Goal: Information Seeking & Learning: Learn about a topic

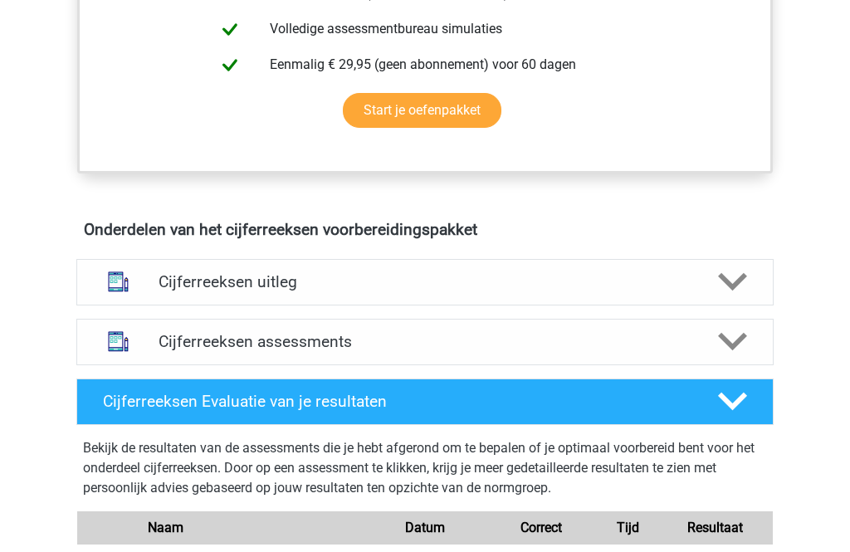
scroll to position [794, 0]
click at [720, 296] on icon at bounding box center [732, 281] width 29 height 29
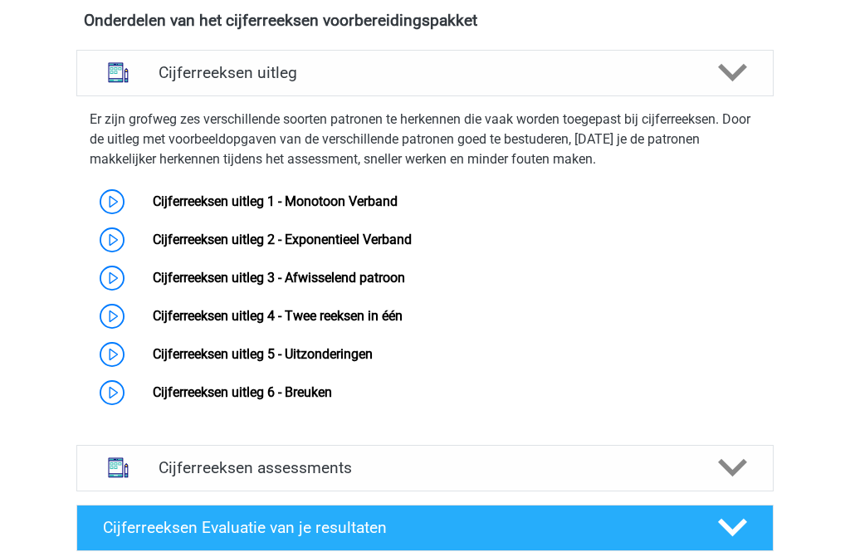
scroll to position [1003, 0]
click at [323, 400] on link "Cijferreeksen uitleg 6 - Breuken" at bounding box center [242, 392] width 179 height 16
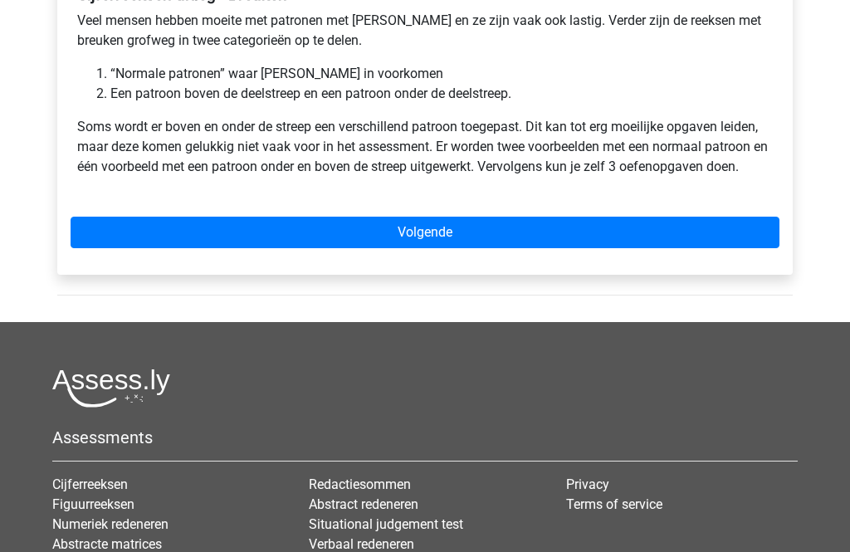
scroll to position [325, 0]
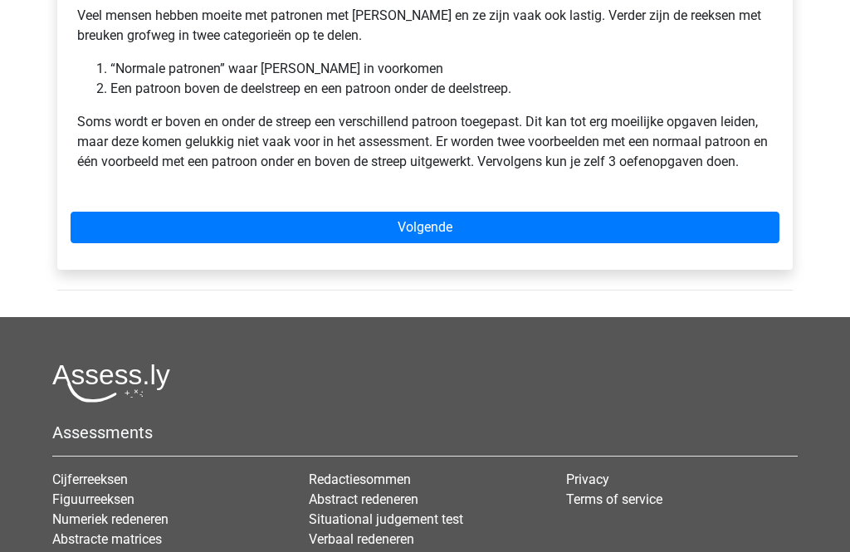
click at [547, 233] on link "Volgende" at bounding box center [425, 228] width 709 height 32
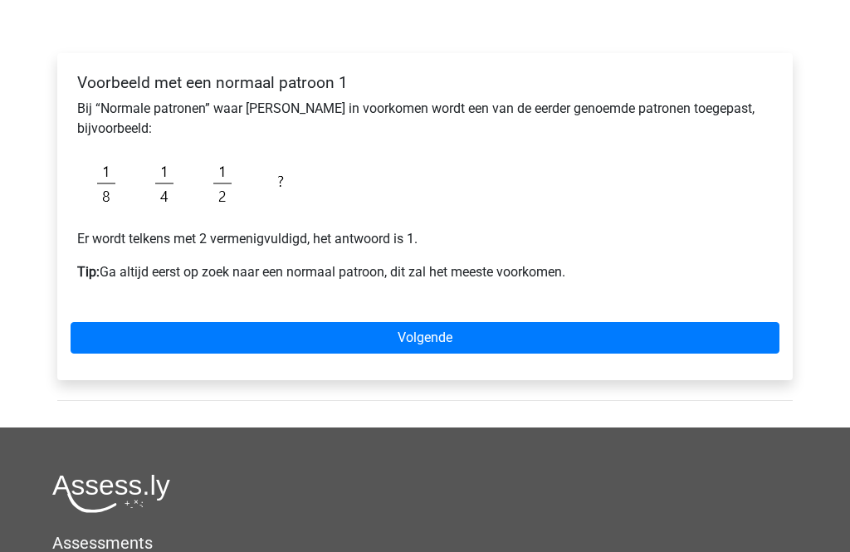
scroll to position [232, 0]
click at [715, 334] on link "Volgende" at bounding box center [425, 338] width 709 height 32
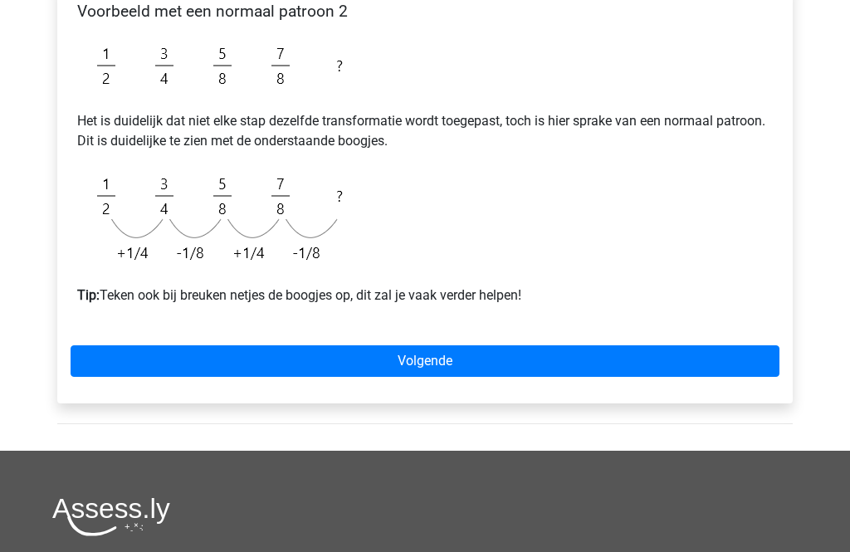
scroll to position [330, 0]
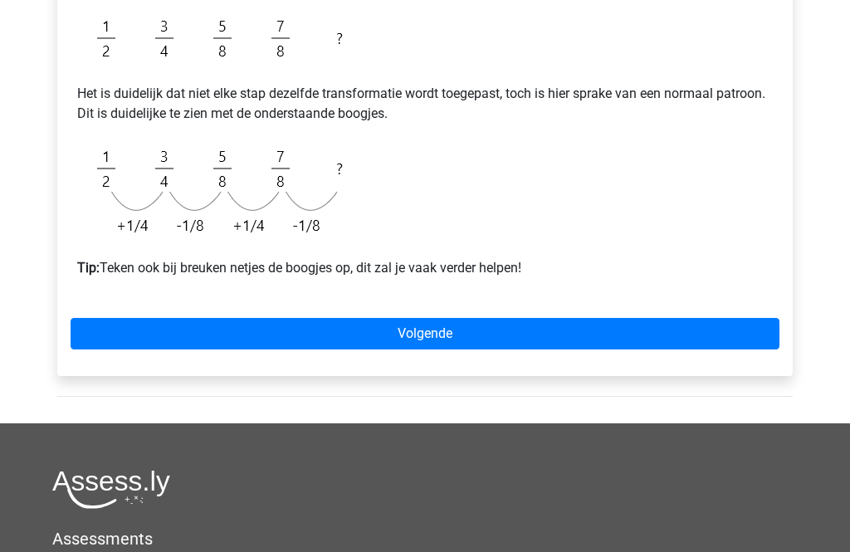
click at [689, 328] on link "Volgende" at bounding box center [425, 335] width 709 height 32
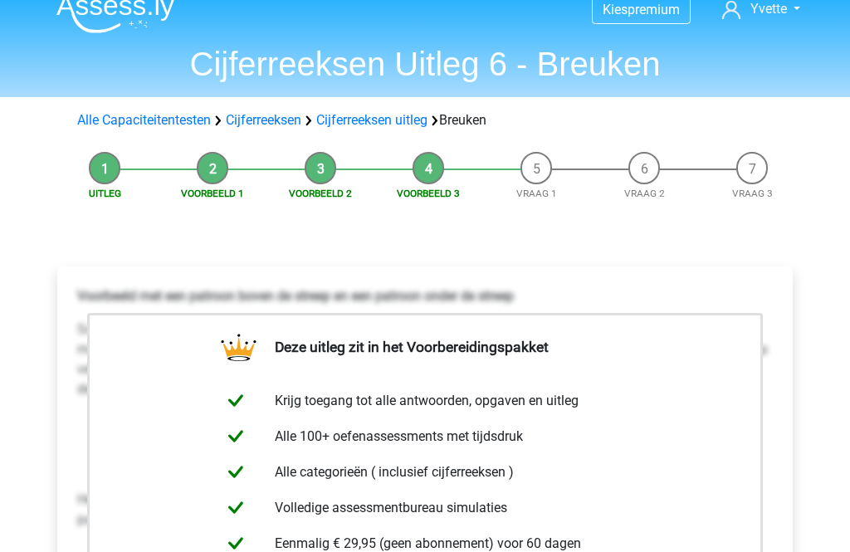
scroll to position [10, 0]
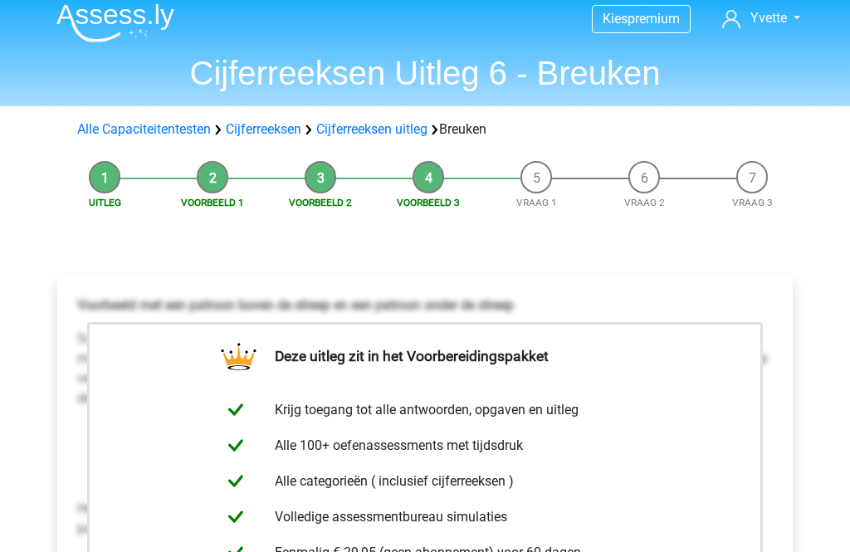
click at [543, 177] on li "Vraag 1" at bounding box center [536, 185] width 108 height 49
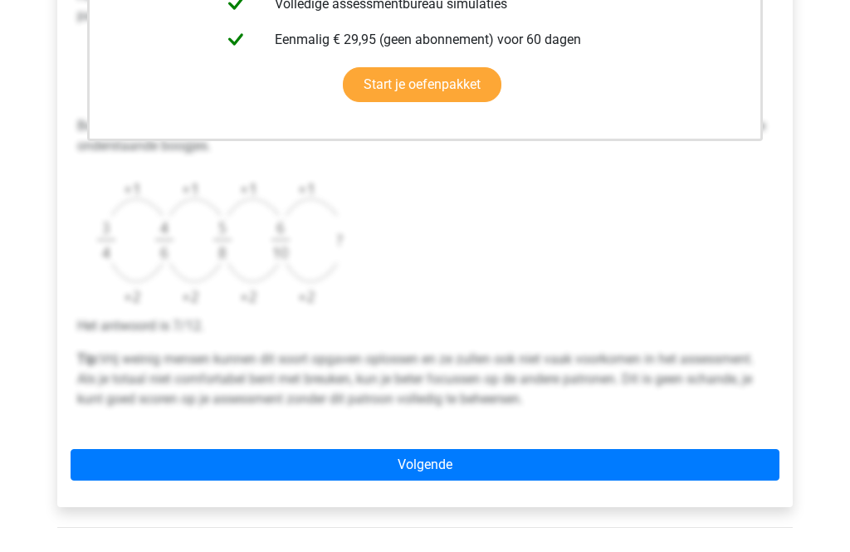
scroll to position [529, 0]
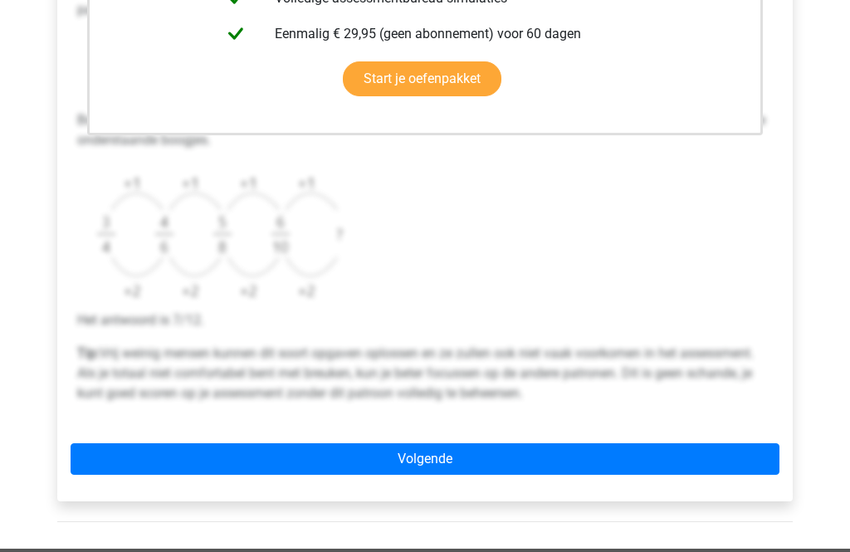
click at [477, 471] on link "Volgende" at bounding box center [425, 459] width 709 height 32
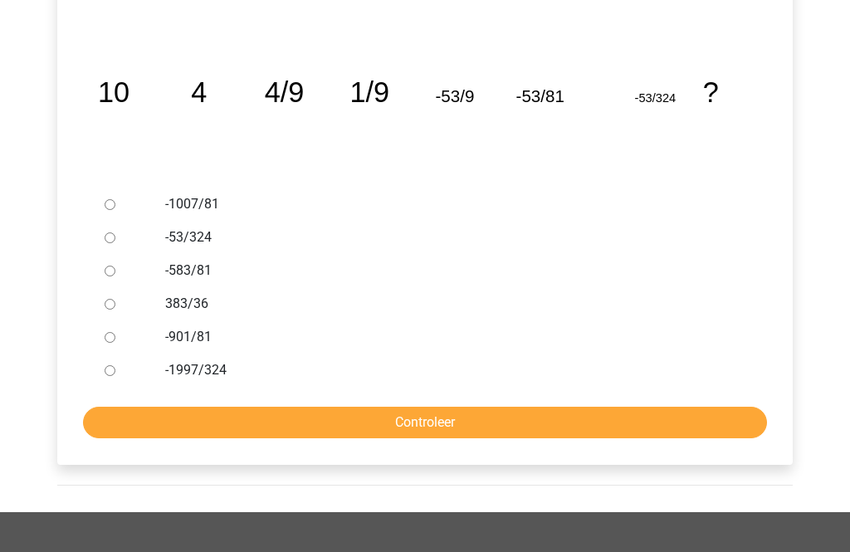
scroll to position [339, 0]
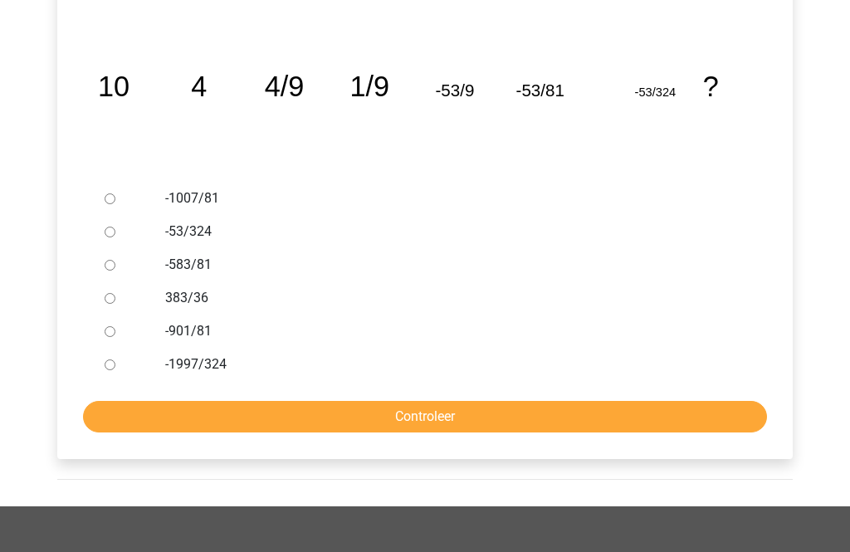
click at [576, 417] on input "Controleer" at bounding box center [425, 418] width 684 height 32
click at [112, 368] on input "-1997/324" at bounding box center [110, 364] width 11 height 11
radio input "true"
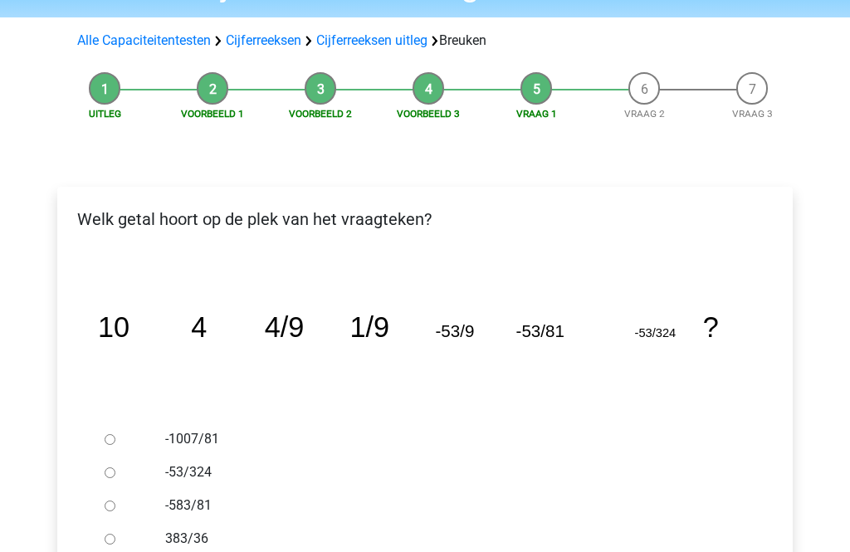
scroll to position [100, 0]
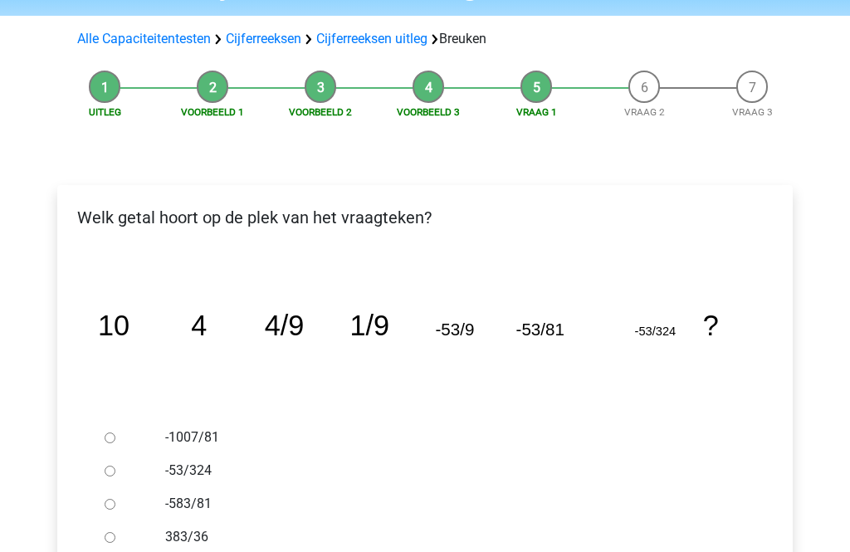
click at [746, 92] on li "Vraag 3" at bounding box center [752, 95] width 108 height 49
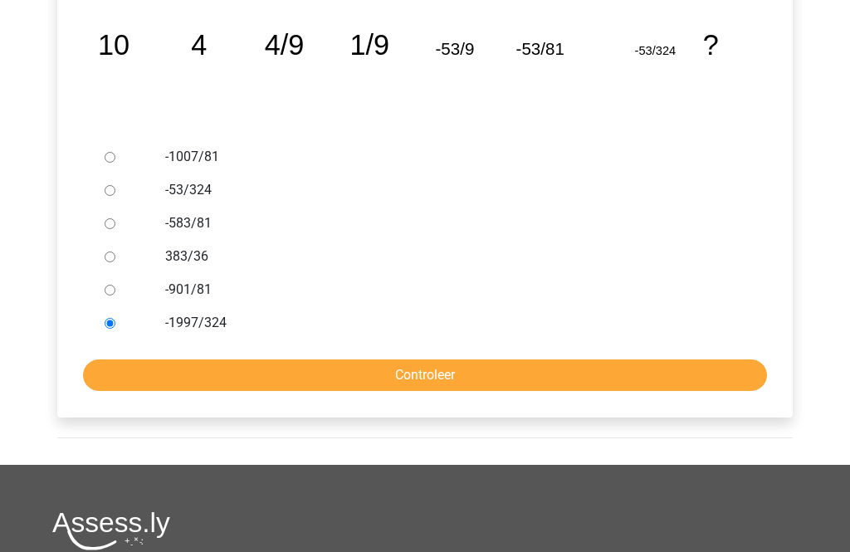
scroll to position [474, 0]
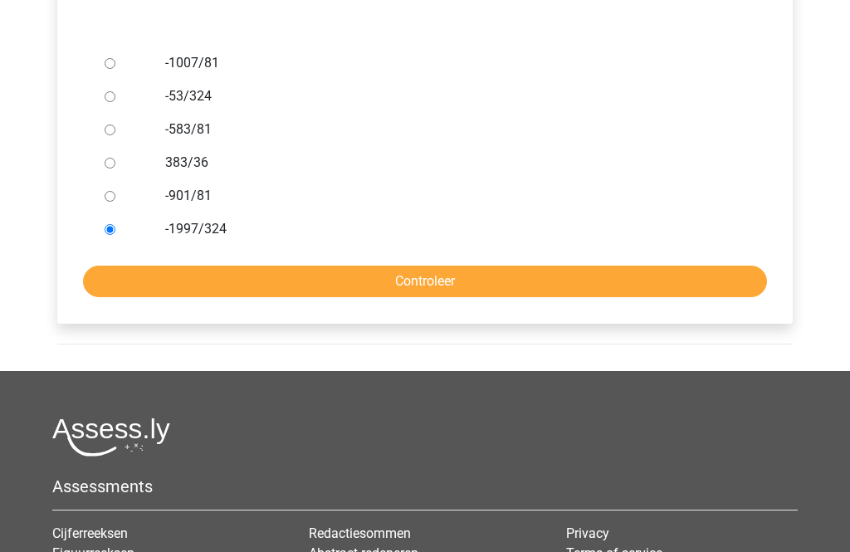
click at [672, 281] on input "Controleer" at bounding box center [425, 282] width 684 height 32
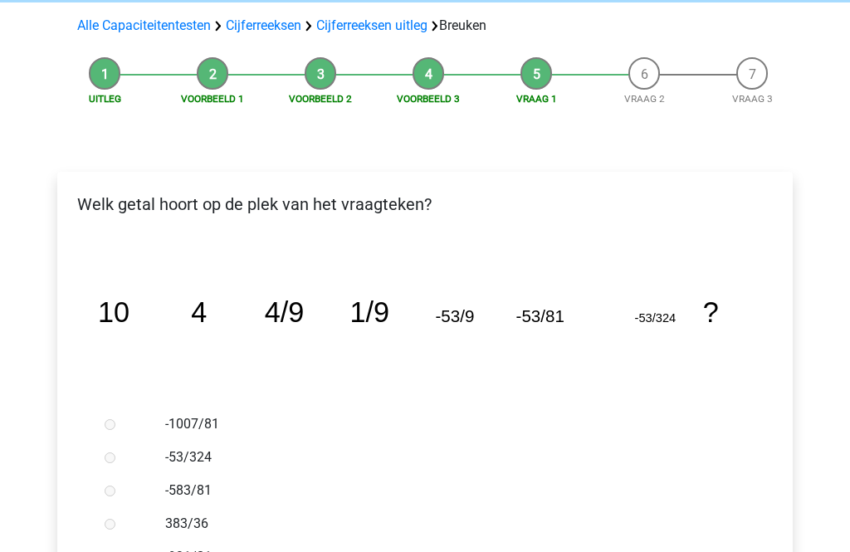
scroll to position [104, 0]
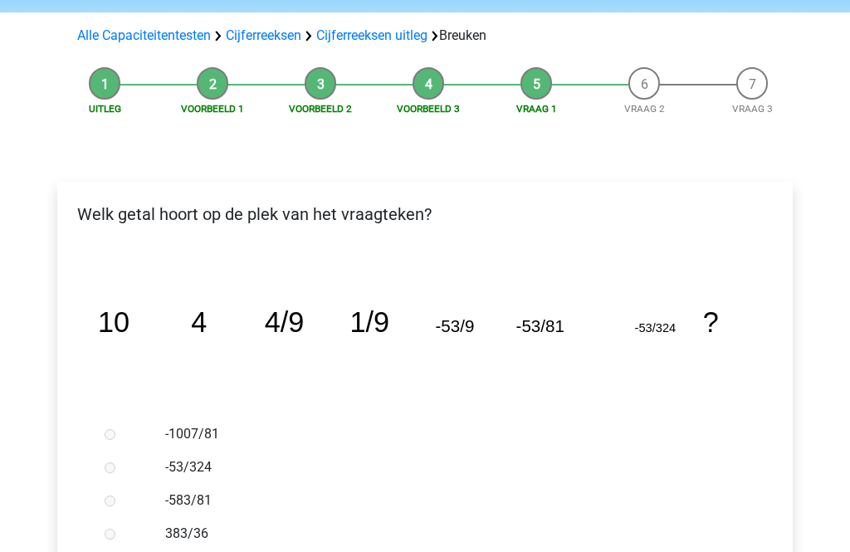
click at [647, 81] on li "Vraag 2" at bounding box center [644, 91] width 108 height 49
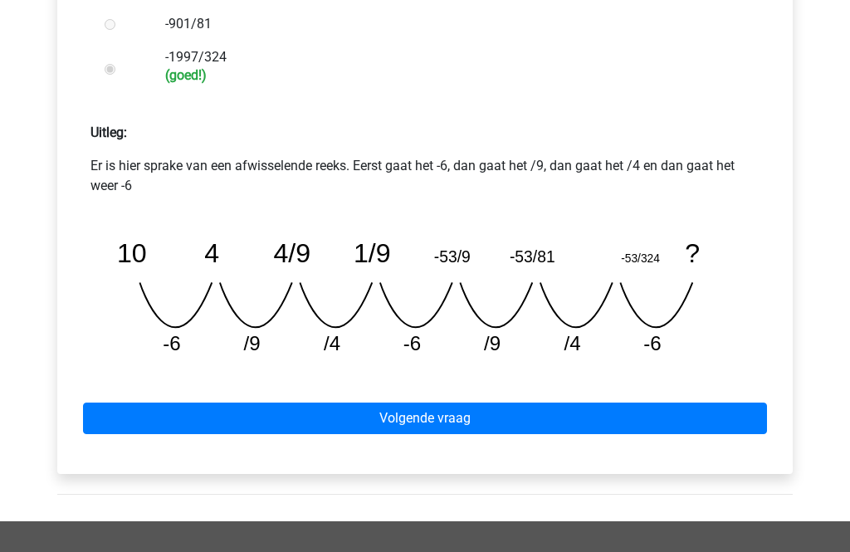
scroll to position [699, 0]
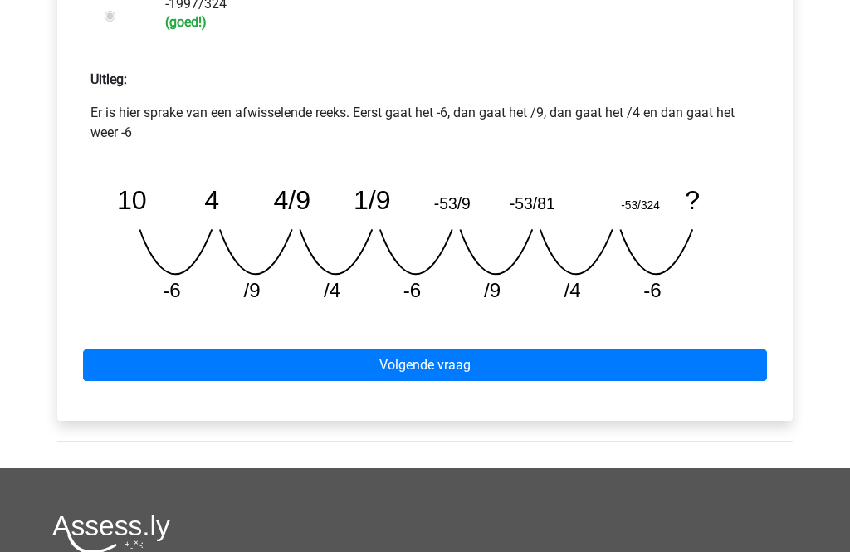
click at [585, 374] on link "Volgende vraag" at bounding box center [425, 366] width 684 height 32
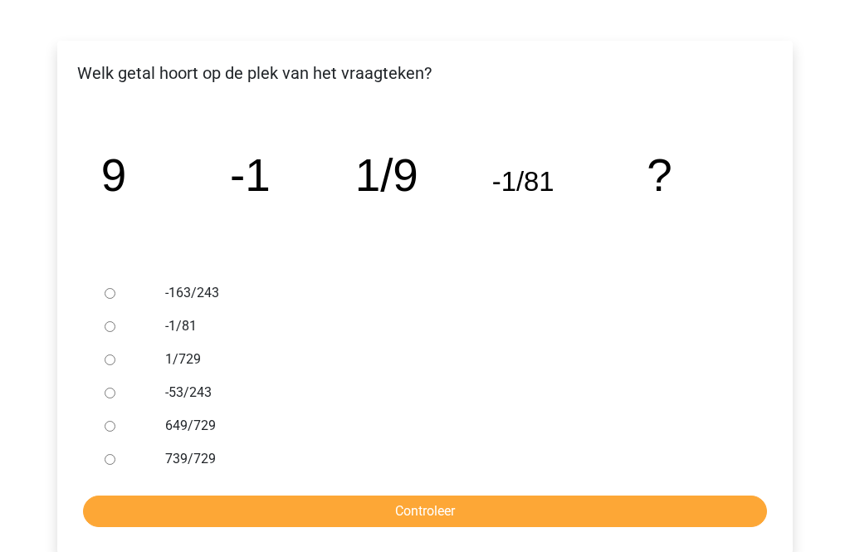
scroll to position [246, 0]
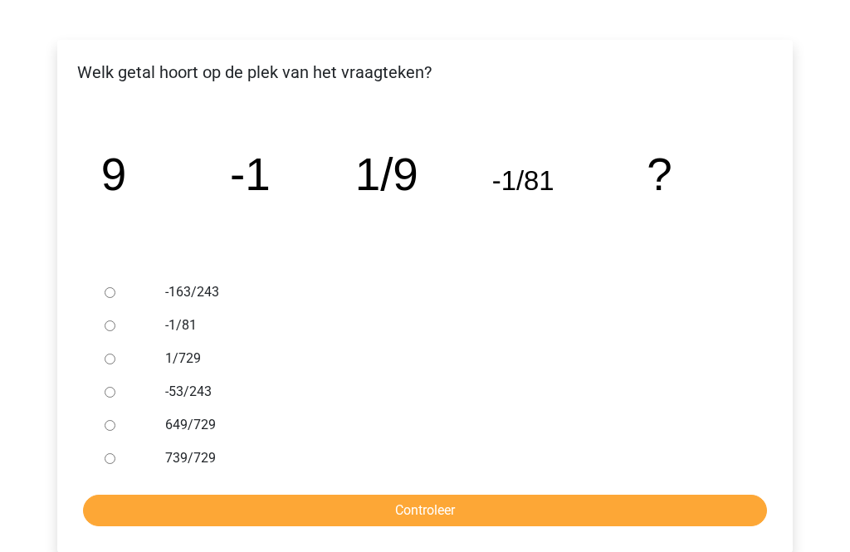
click at [115, 362] on input "1/729" at bounding box center [110, 359] width 11 height 11
radio input "true"
click at [426, 519] on input "Controleer" at bounding box center [425, 511] width 684 height 32
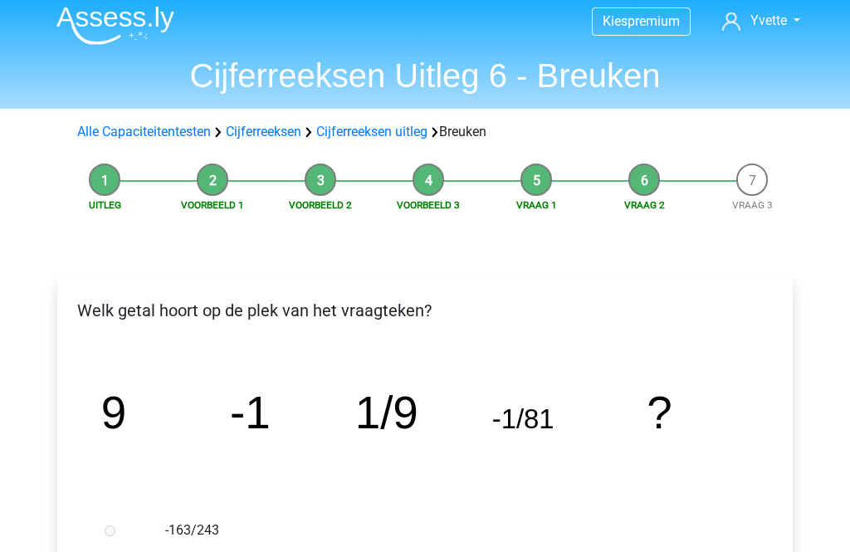
scroll to position [9, 0]
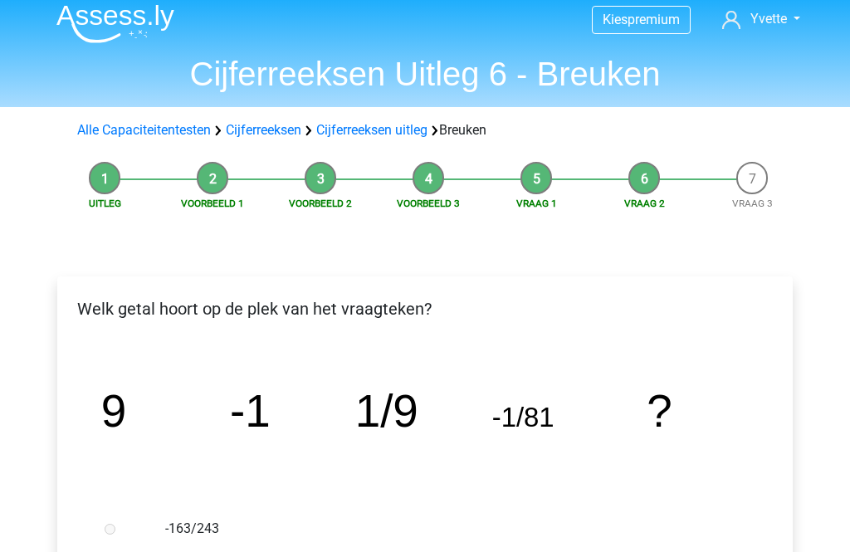
click at [759, 173] on li "Vraag 3" at bounding box center [752, 186] width 108 height 49
click at [744, 186] on li "Vraag 3" at bounding box center [752, 186] width 108 height 49
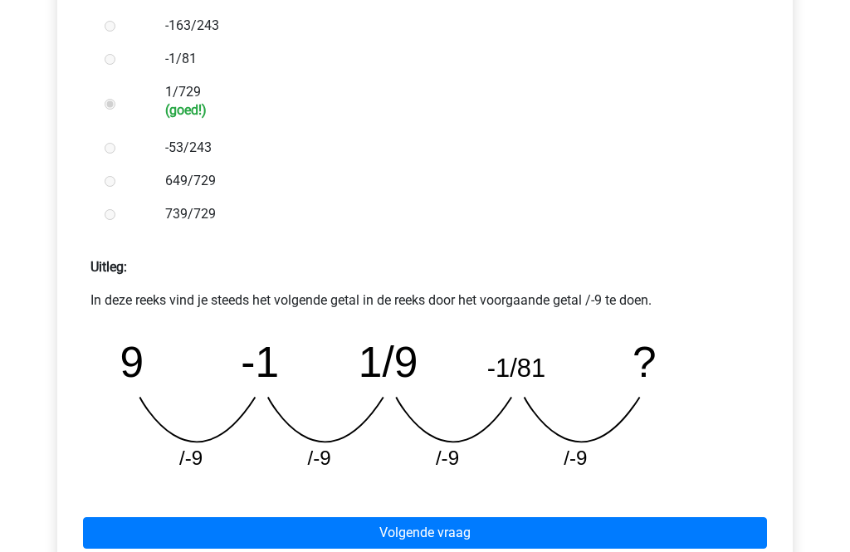
scroll to position [581, 0]
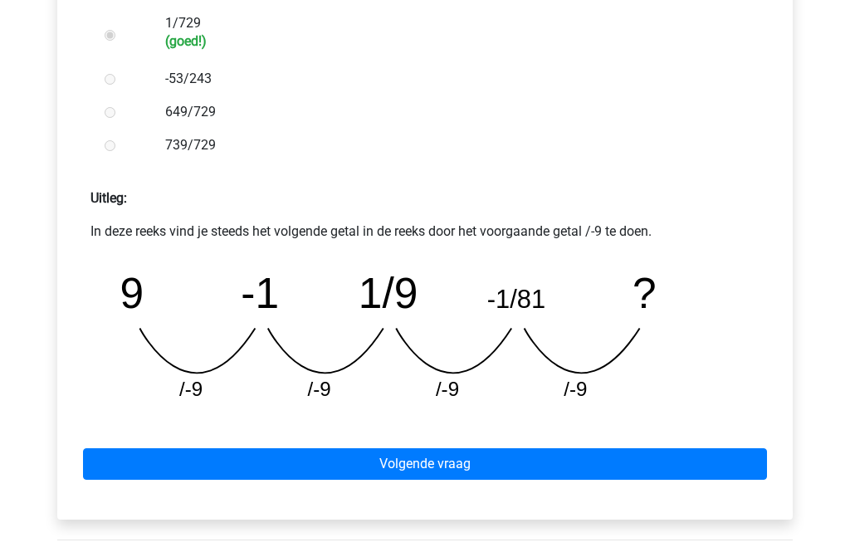
click at [669, 468] on link "Volgende vraag" at bounding box center [425, 464] width 684 height 32
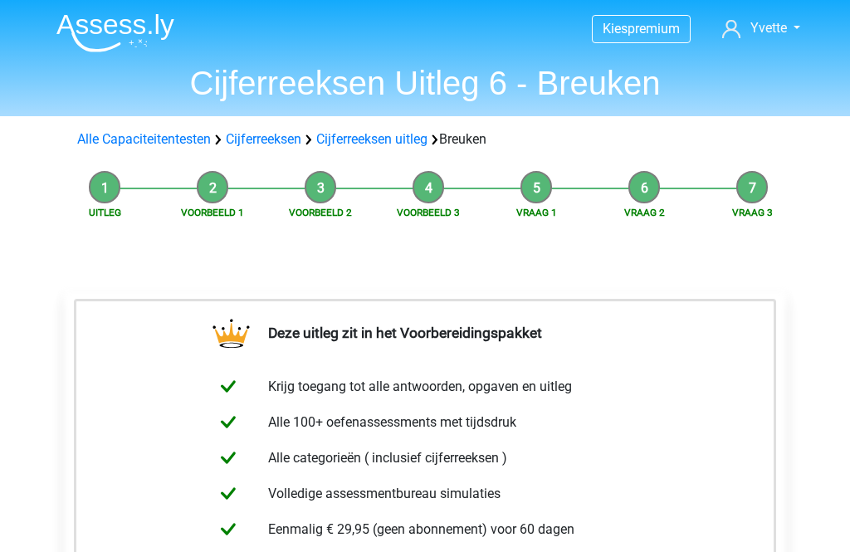
click at [758, 187] on li "Vraag 3" at bounding box center [752, 195] width 108 height 49
